Goal: Task Accomplishment & Management: Complete application form

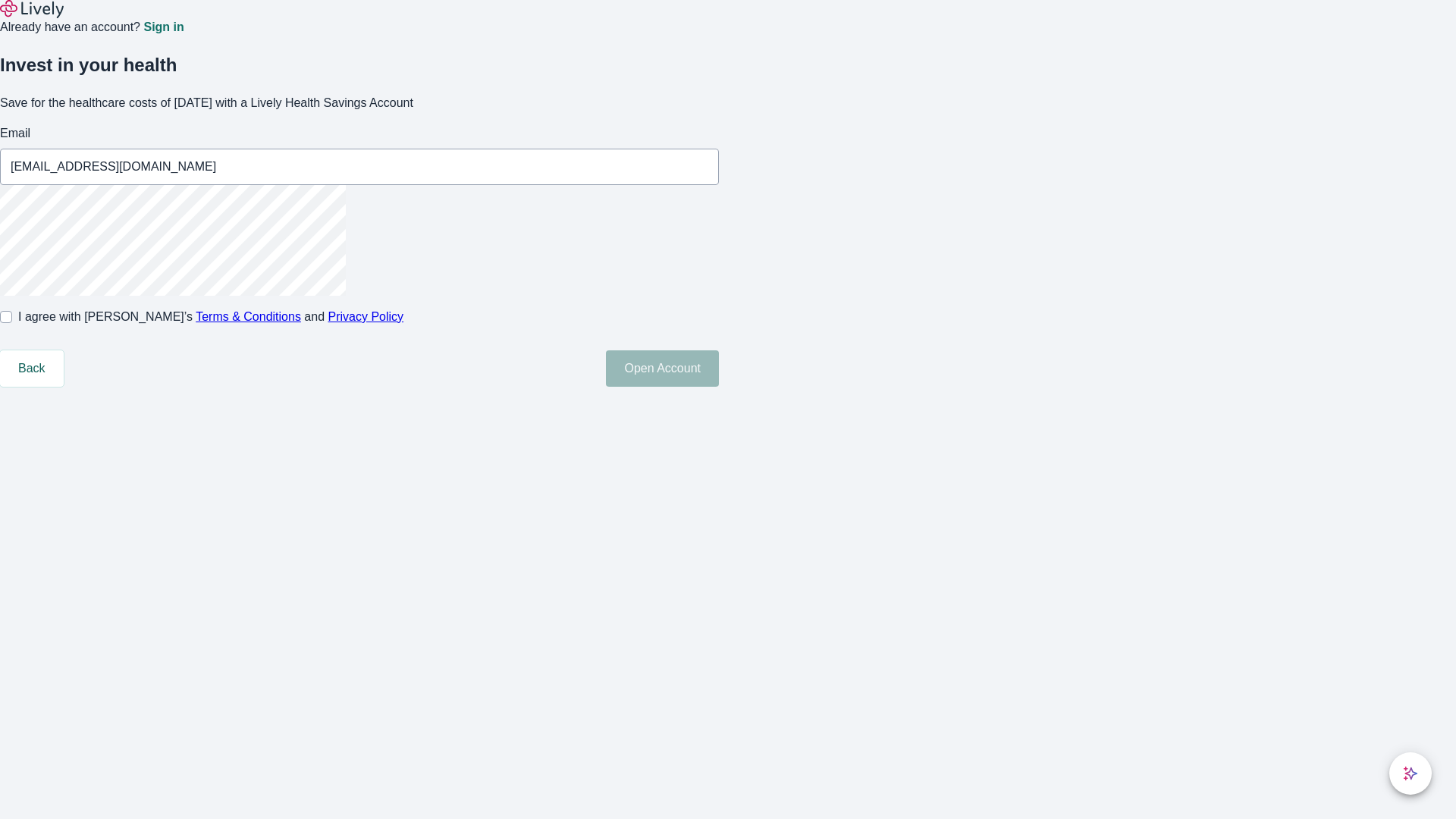
click at [12, 323] on input "I agree with Lively’s Terms & Conditions and Privacy Policy" at bounding box center [6, 317] width 12 height 12
checkbox input "true"
click at [719, 387] on button "Open Account" at bounding box center [662, 367] width 113 height 36
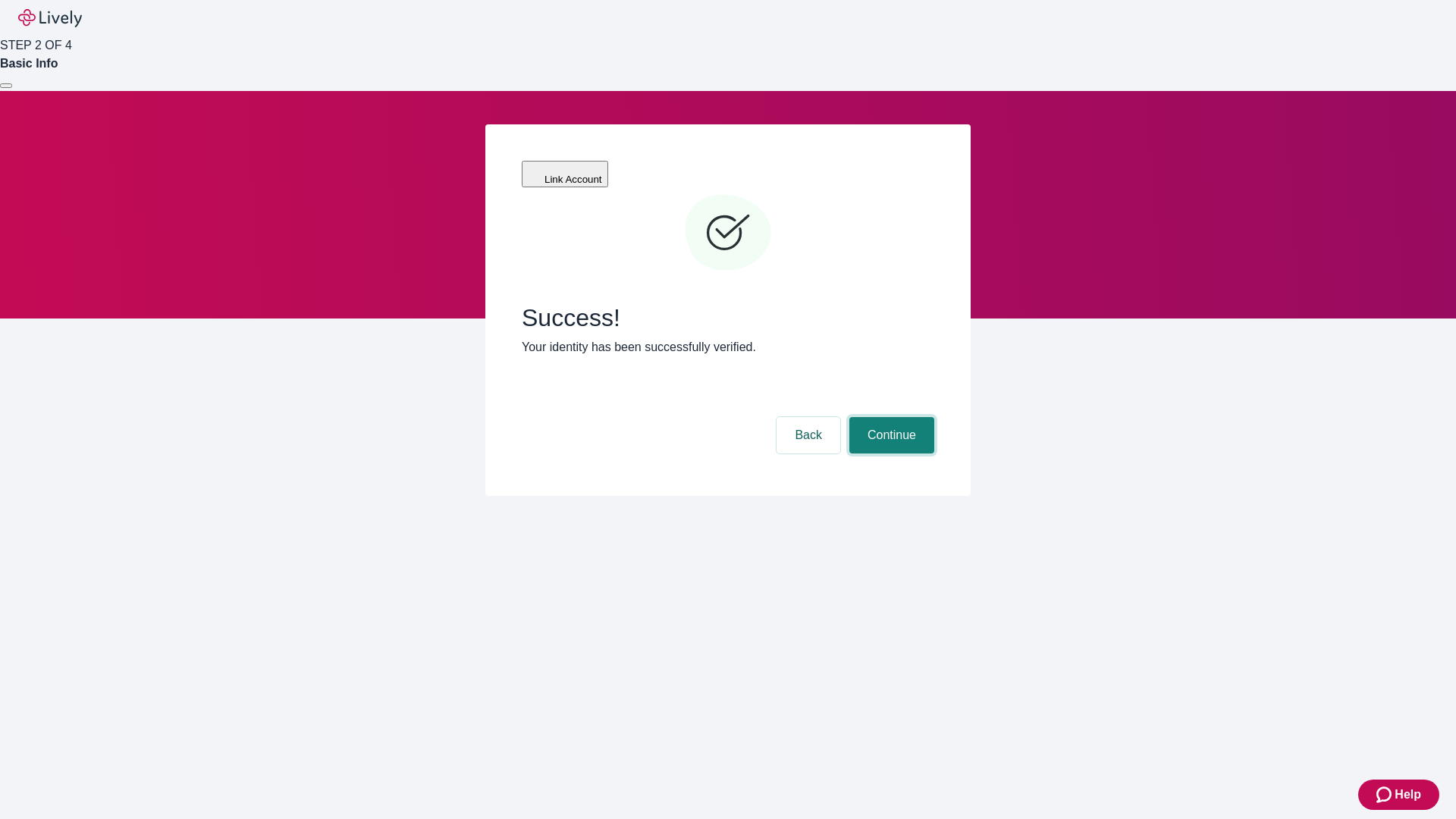
click at [889, 417] on button "Continue" at bounding box center [891, 434] width 85 height 36
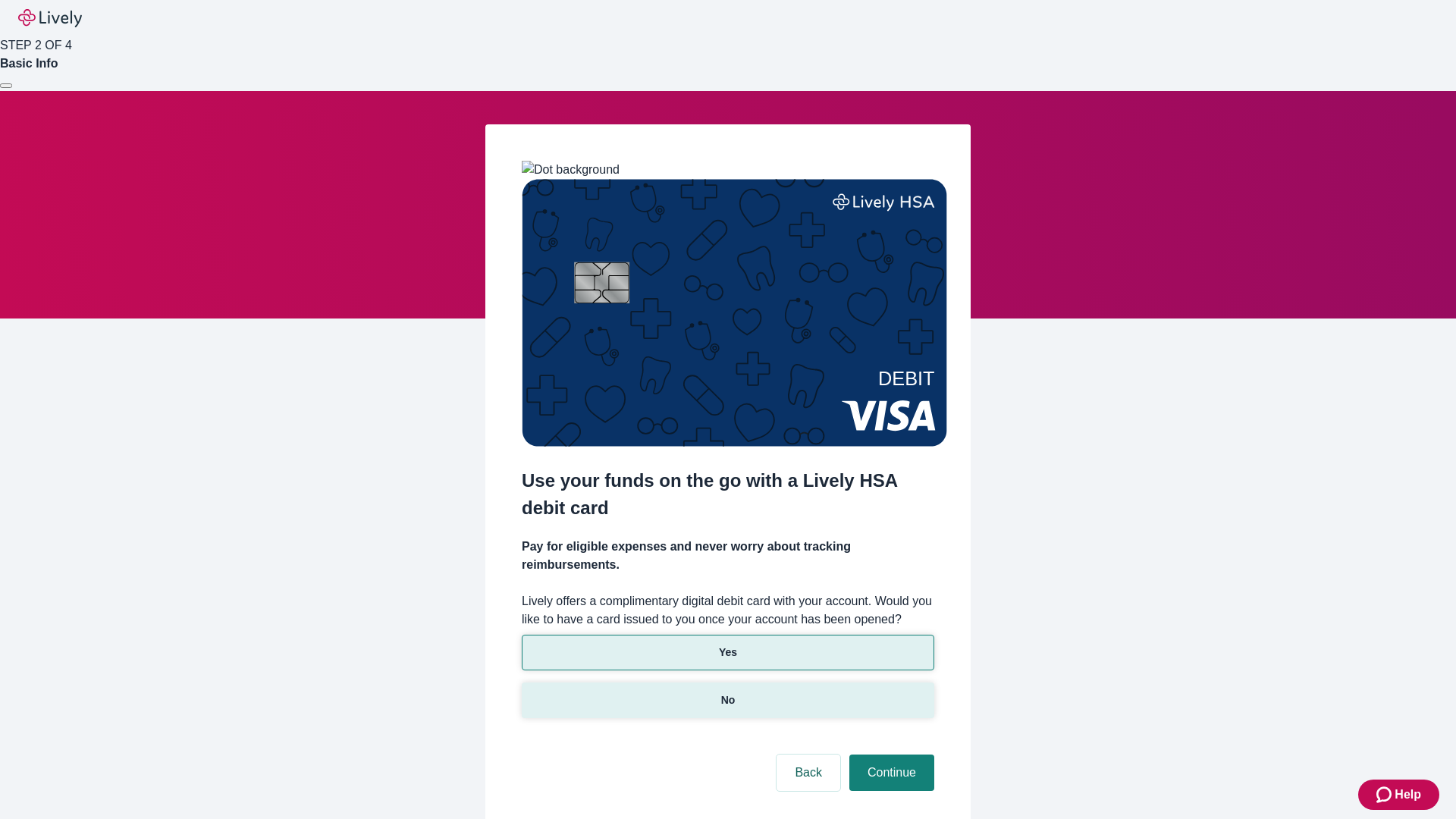
click at [727, 692] on p "No" at bounding box center [728, 700] width 14 height 16
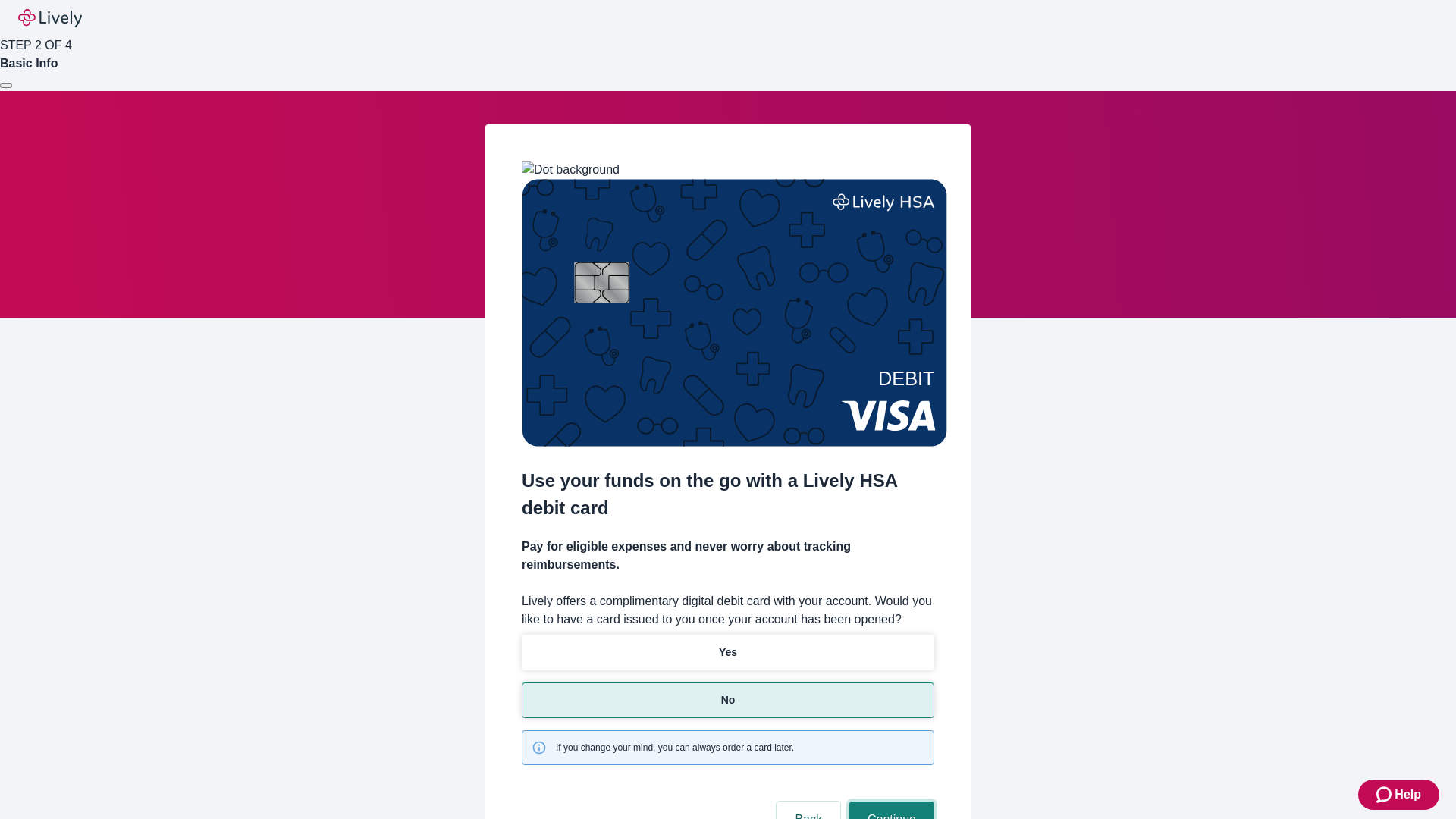
click at [889, 801] on button "Continue" at bounding box center [891, 819] width 85 height 36
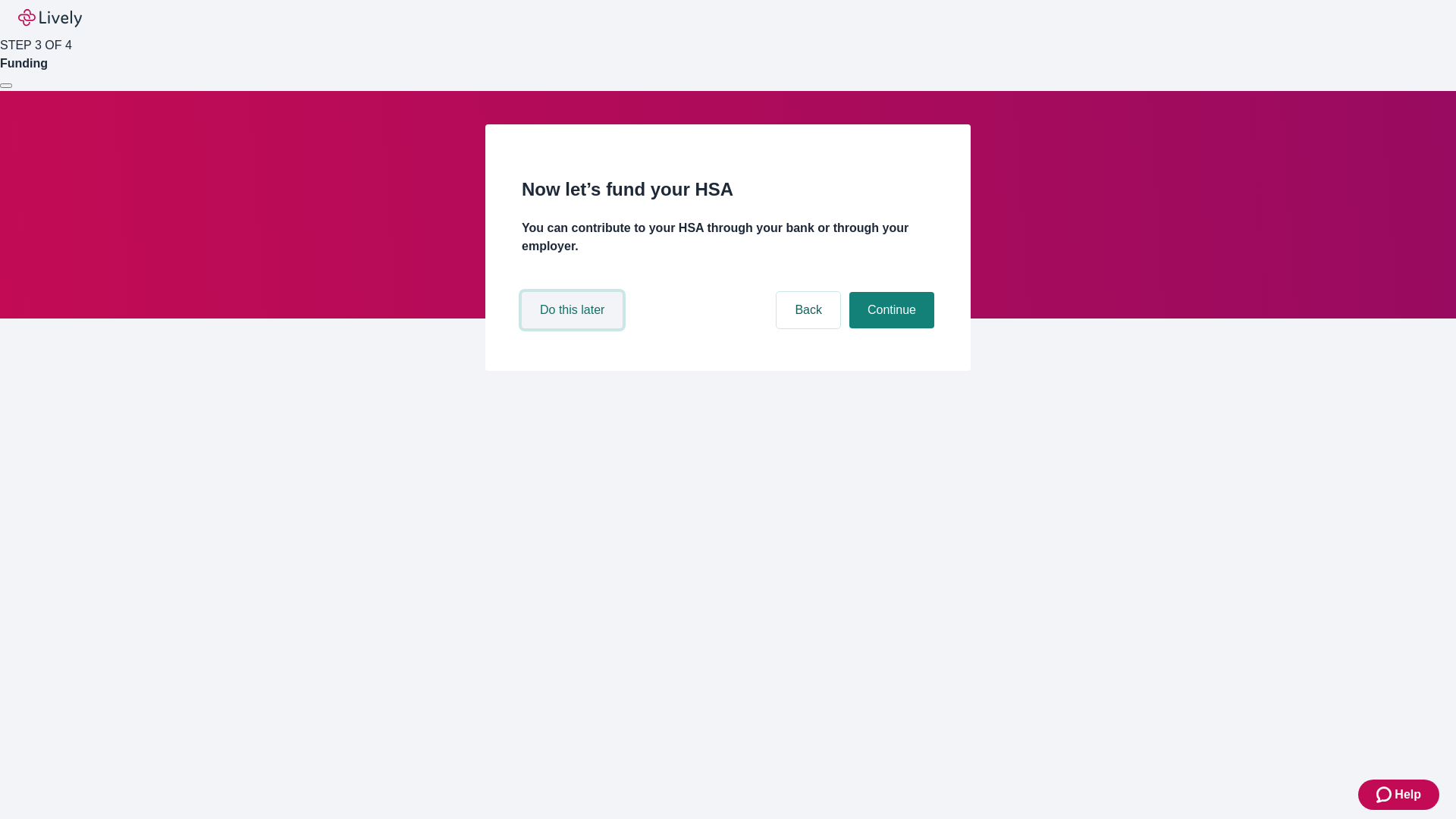
click at [574, 328] on button "Do this later" at bounding box center [572, 310] width 101 height 36
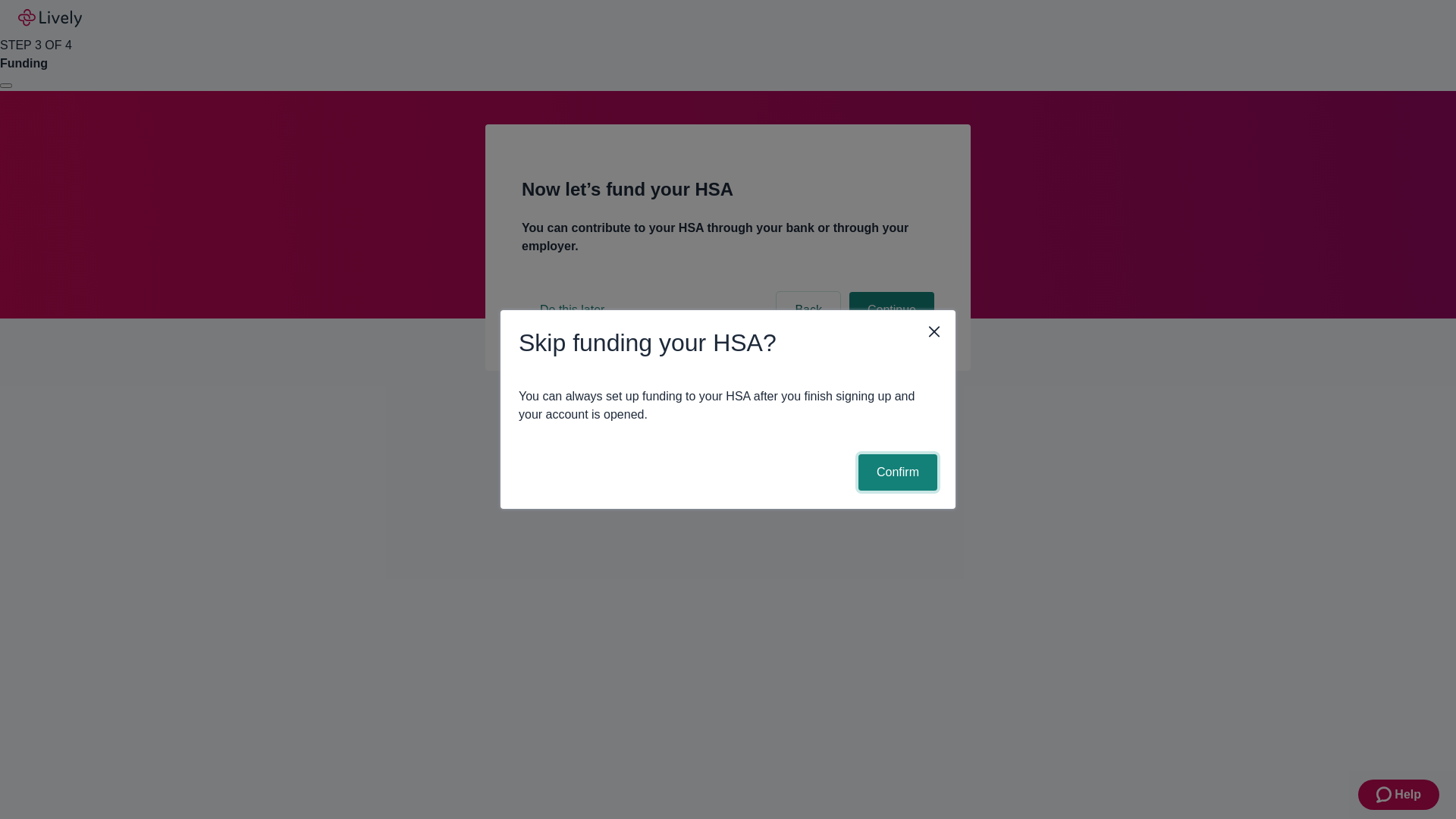
click at [896, 473] on button "Confirm" at bounding box center [898, 472] width 79 height 36
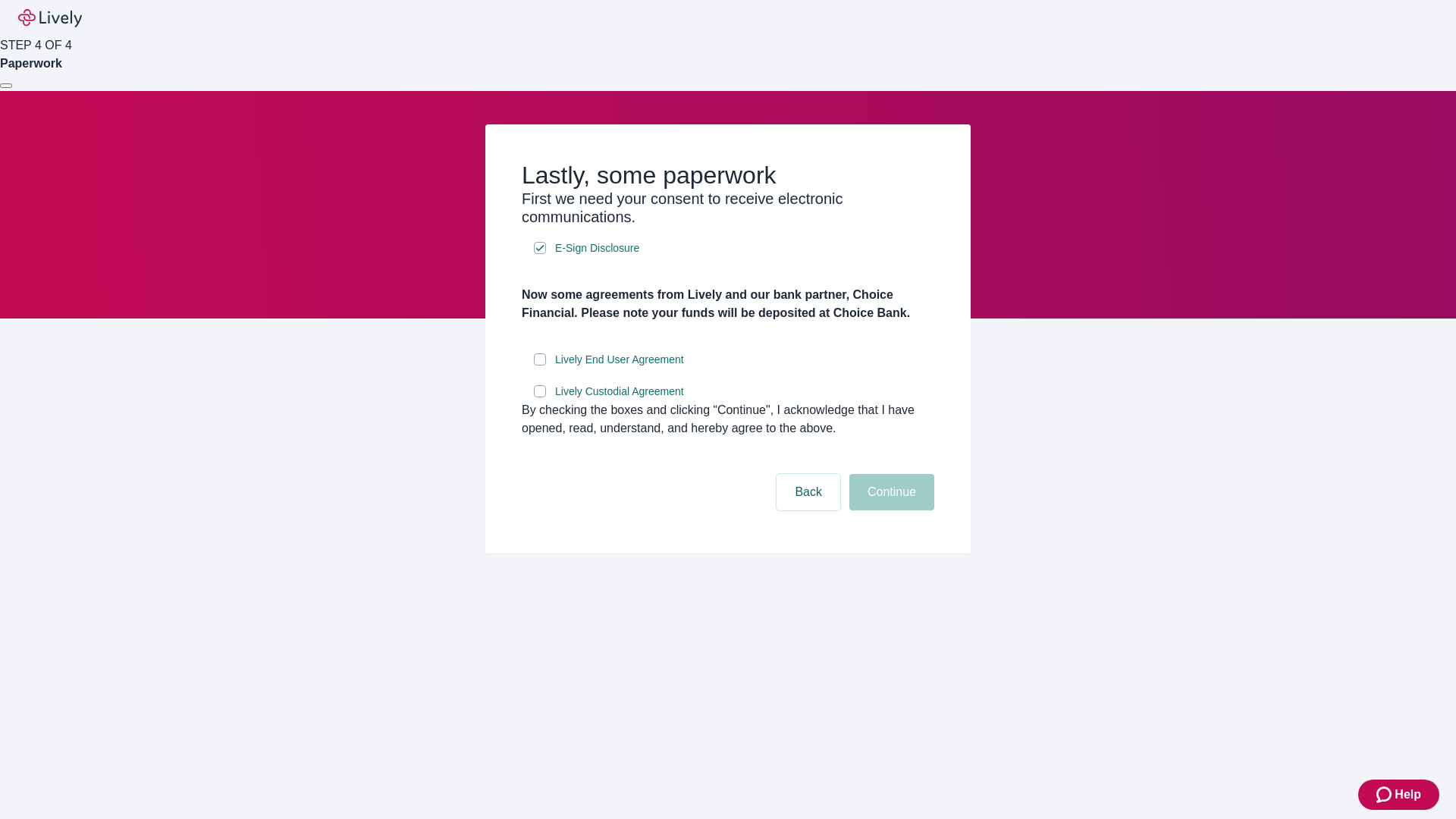
click at [540, 366] on input "Lively End User Agreement" at bounding box center [540, 360] width 12 height 12
checkbox input "true"
click at [540, 397] on input "Lively Custodial Agreement" at bounding box center [540, 391] width 12 height 12
checkbox input "true"
click at [889, 510] on button "Continue" at bounding box center [891, 491] width 85 height 36
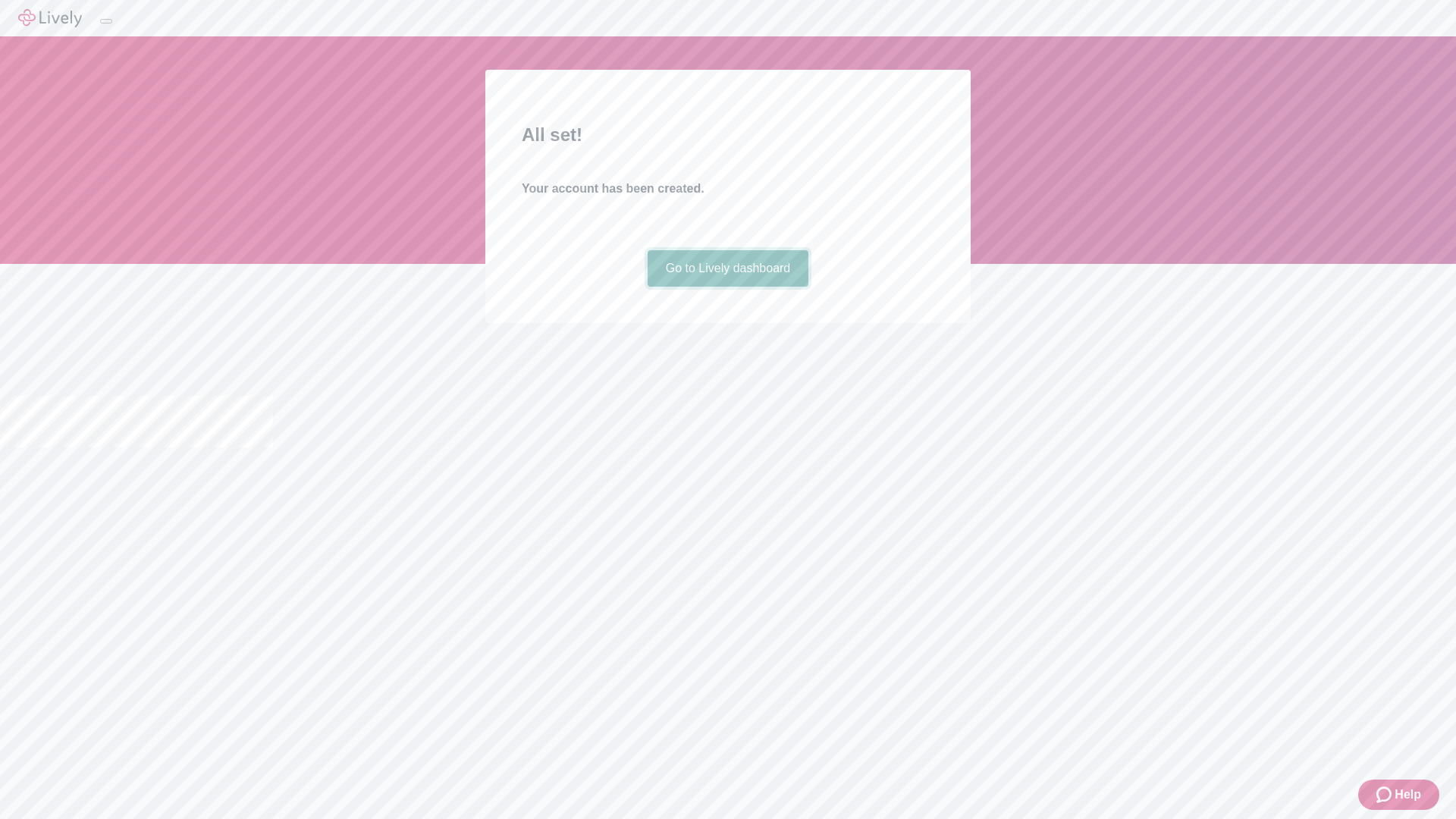
click at [727, 287] on link "Go to Lively dashboard" at bounding box center [728, 267] width 161 height 36
